Goal: Register for event/course

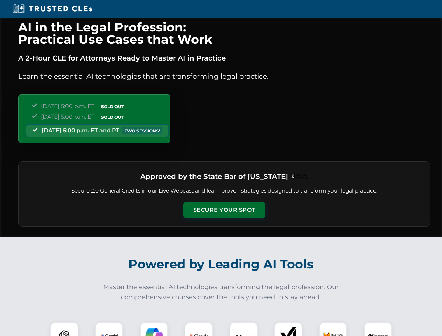
click at [224, 210] on button "Secure Your Spot" at bounding box center [224, 210] width 82 height 16
click at [64, 329] on img at bounding box center [64, 336] width 20 height 20
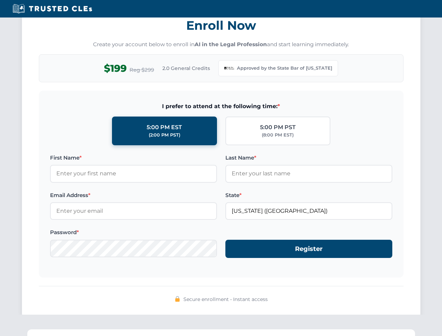
scroll to position [682, 0]
